Goal: Check status: Check status

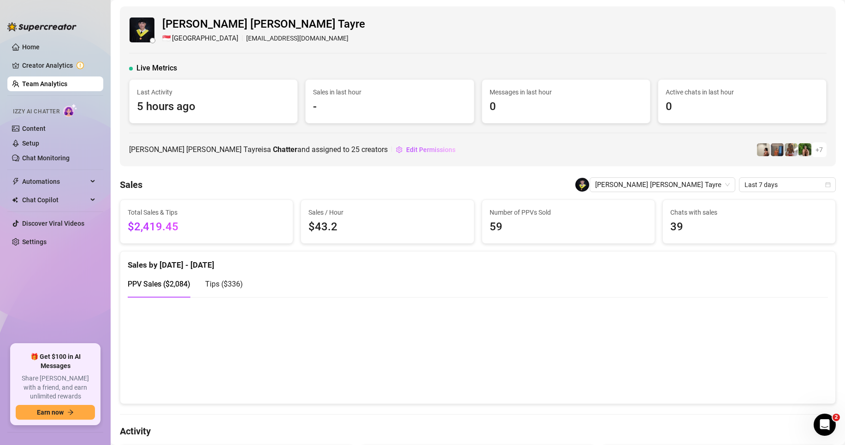
click at [35, 83] on link "Team Analytics" at bounding box center [44, 83] width 45 height 7
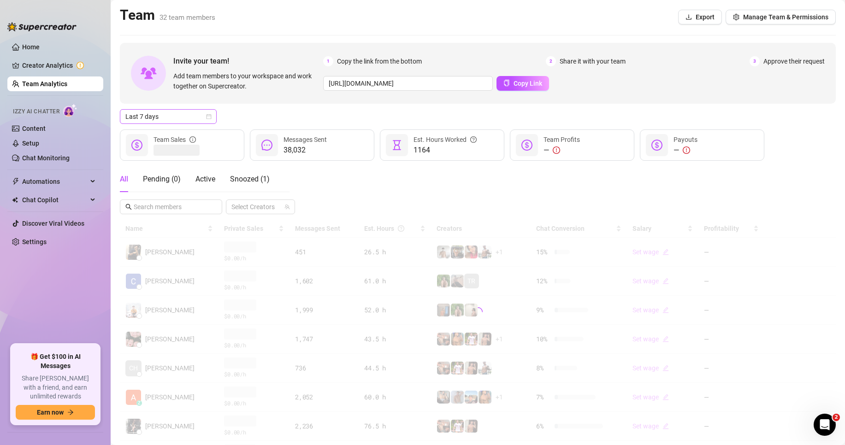
click at [173, 121] on span "Last 7 days" at bounding box center [168, 117] width 86 height 14
click at [148, 191] on div "Custom date" at bounding box center [168, 194] width 82 height 10
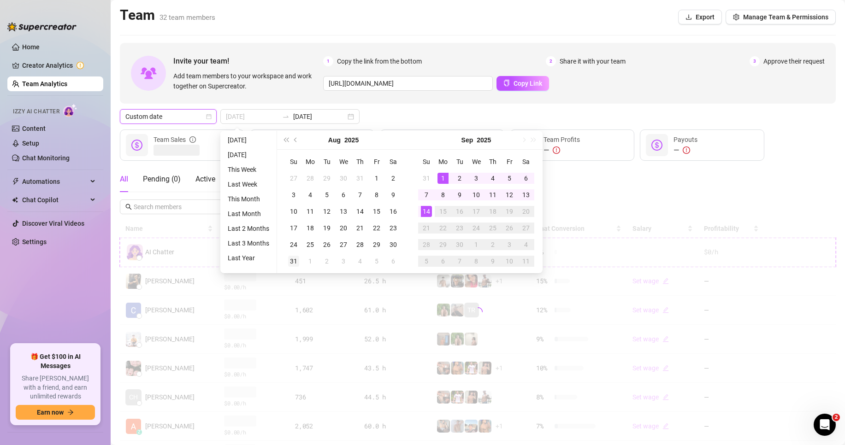
type input "[DATE]"
click at [293, 260] on div "31" at bounding box center [293, 261] width 11 height 11
type input "[DATE]"
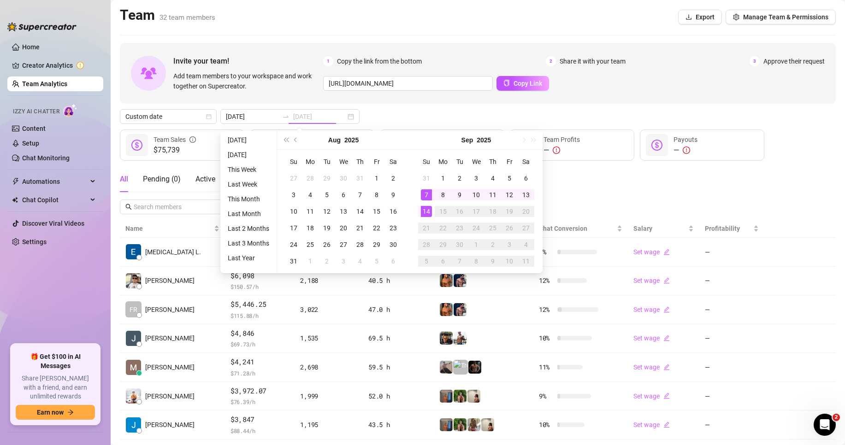
click at [426, 216] on div "14" at bounding box center [426, 211] width 11 height 11
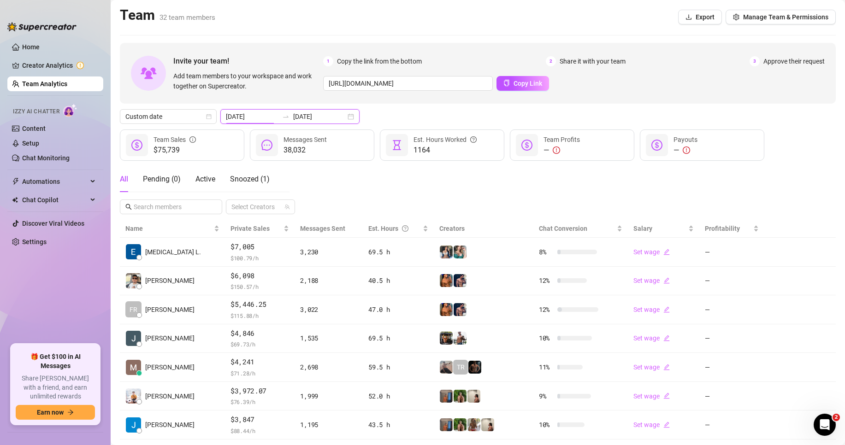
click at [264, 117] on input "[DATE]" at bounding box center [252, 117] width 53 height 10
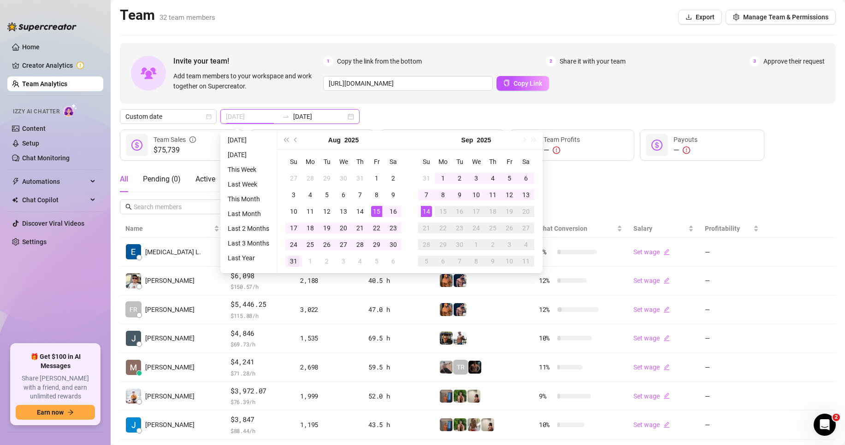
type input "[DATE]"
click at [295, 259] on div "31" at bounding box center [293, 261] width 11 height 11
type input "[DATE]"
click at [427, 211] on div "14" at bounding box center [426, 211] width 11 height 11
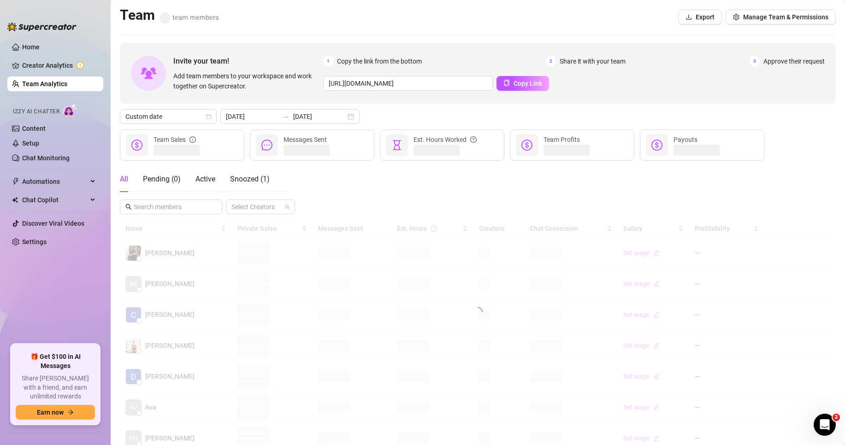
scroll to position [92, 0]
